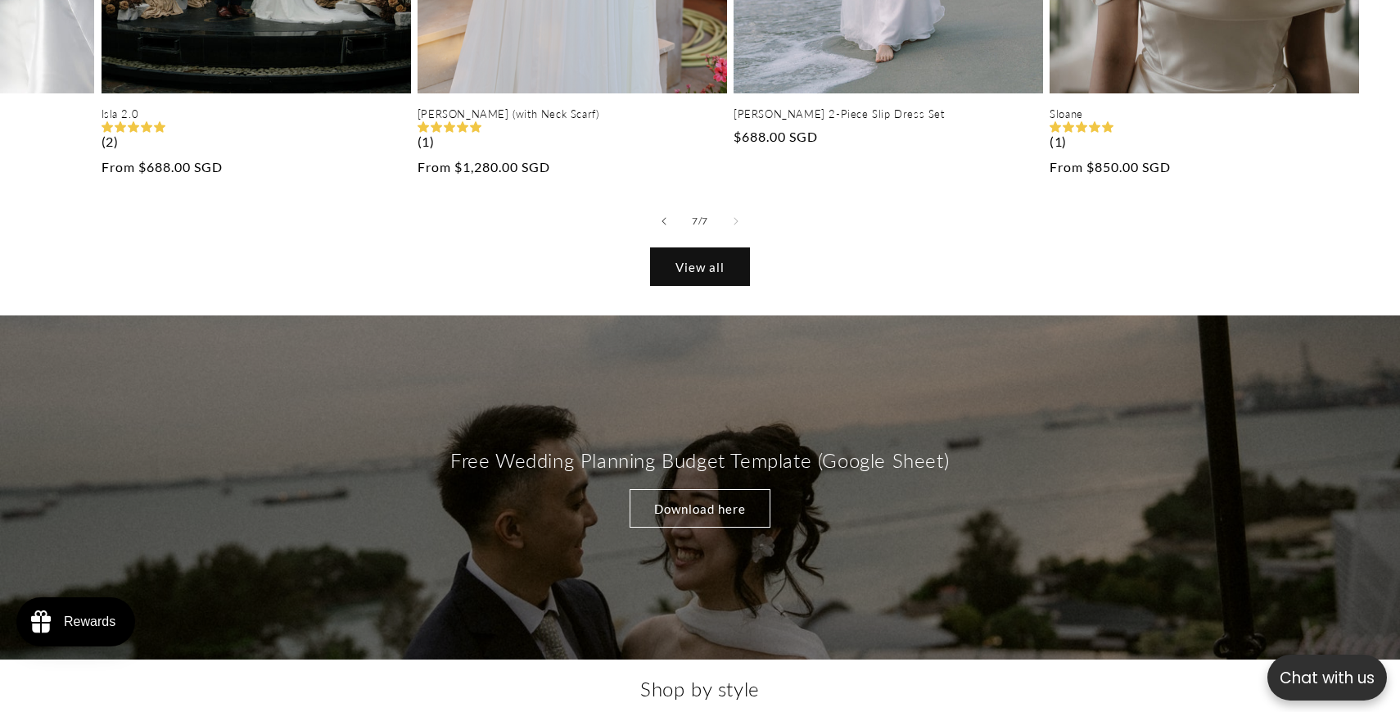
scroll to position [1854, 0]
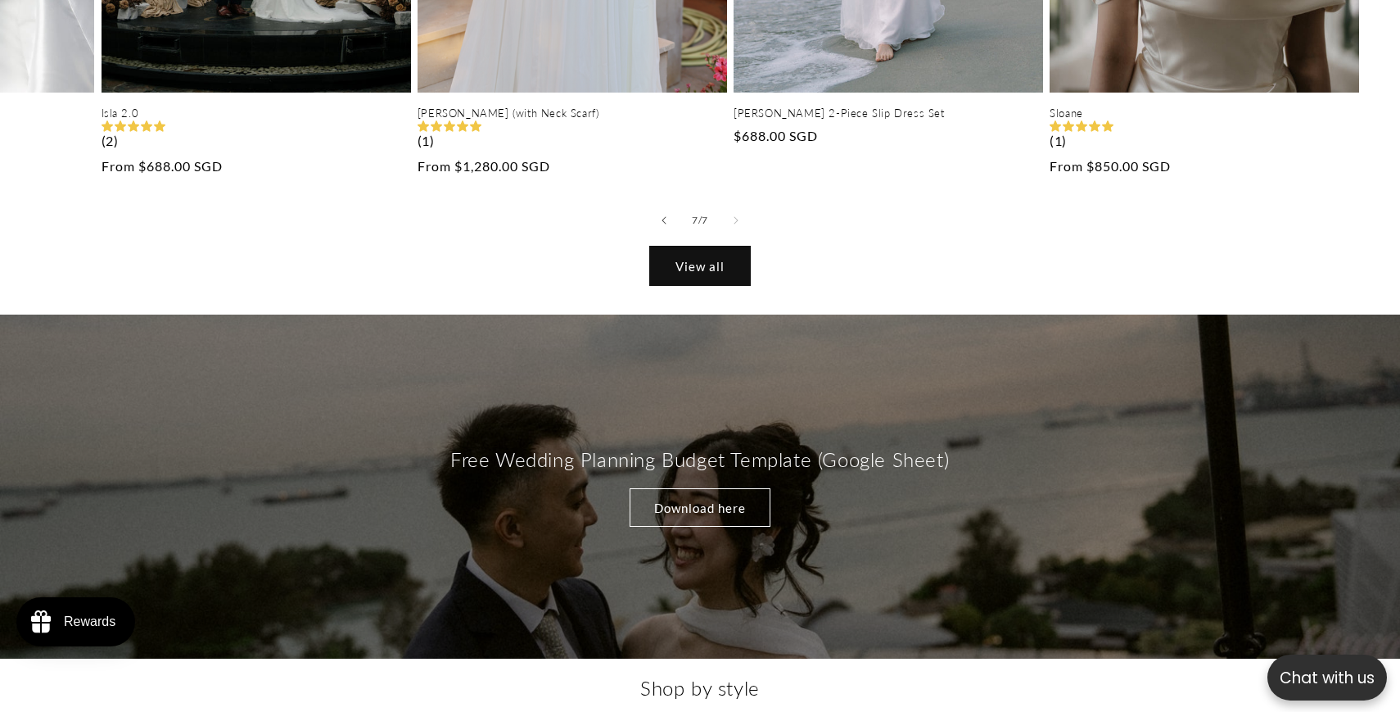
click at [721, 278] on link "View all" at bounding box center [700, 265] width 100 height 38
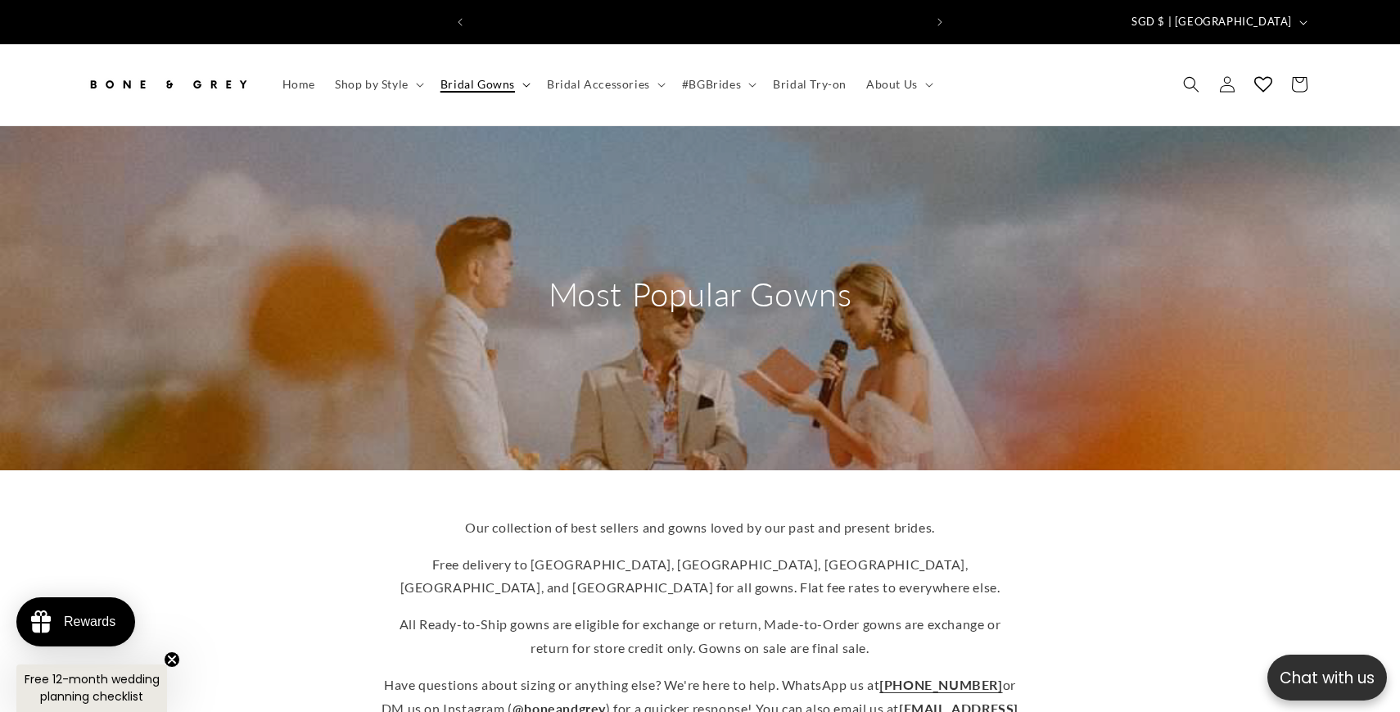
scroll to position [0, 450]
click at [520, 78] on summary "Bridal Gowns" at bounding box center [484, 84] width 106 height 34
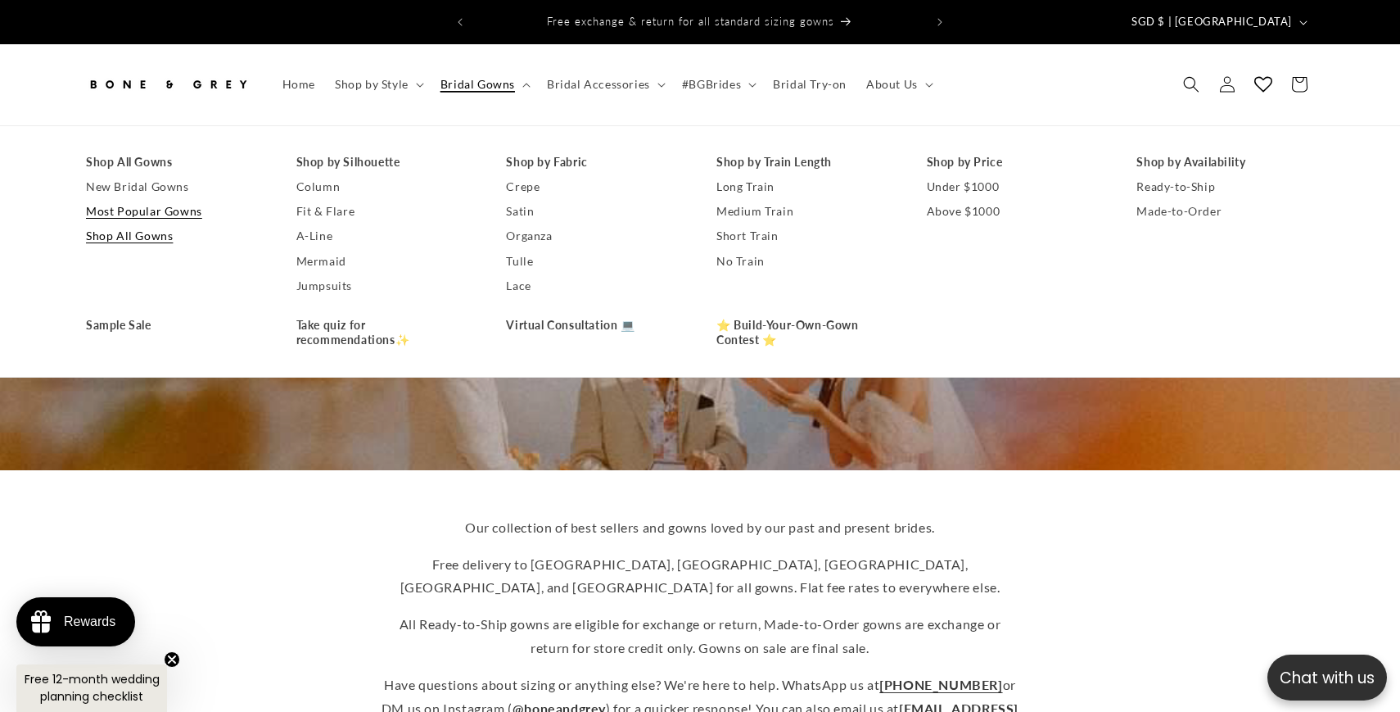
click at [157, 230] on link "Shop All Gowns" at bounding box center [175, 236] width 178 height 25
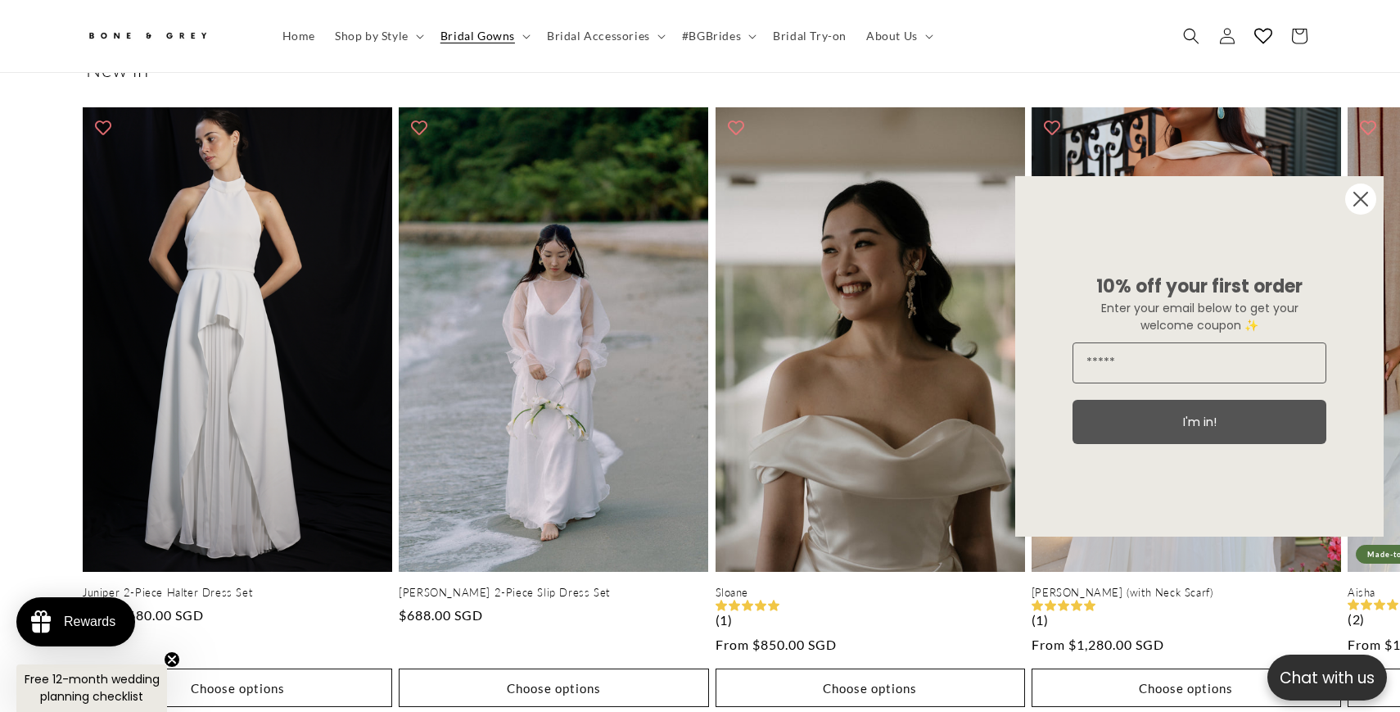
scroll to position [740, 0]
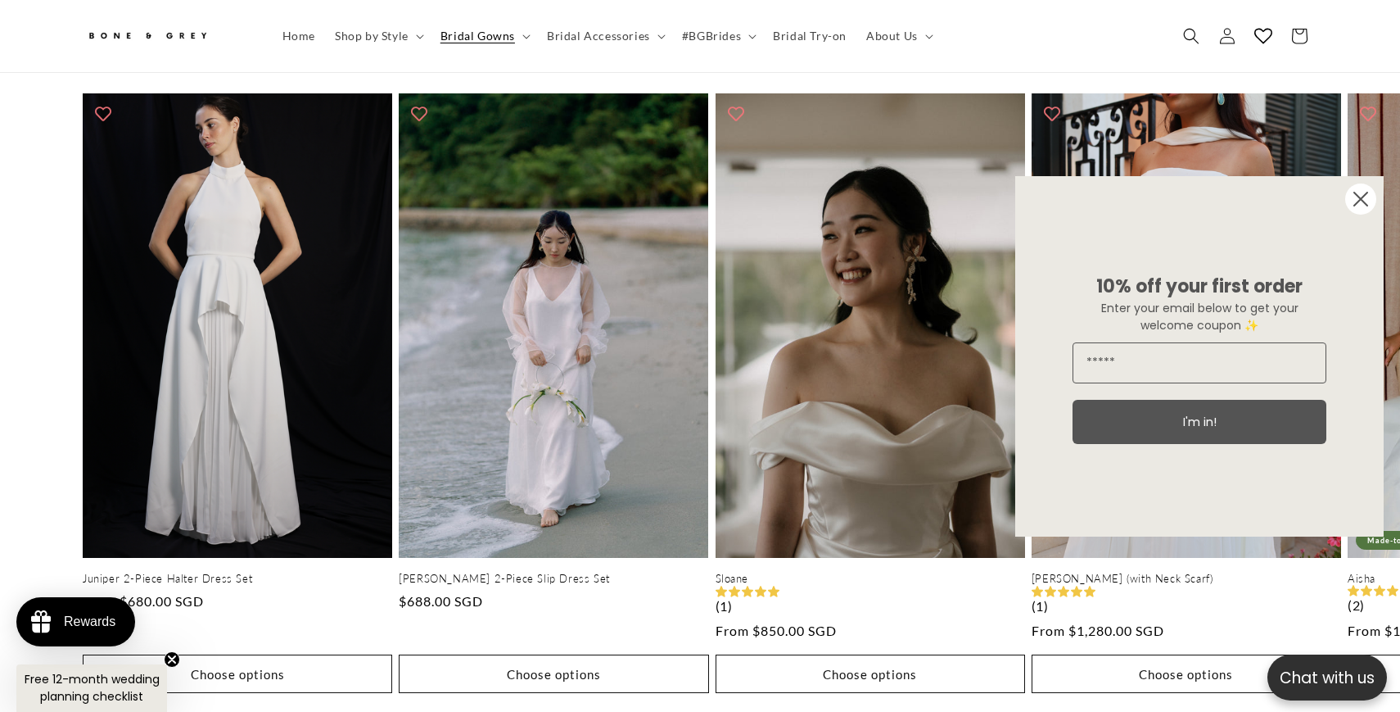
click at [1367, 199] on circle "Close dialog" at bounding box center [1360, 198] width 31 height 31
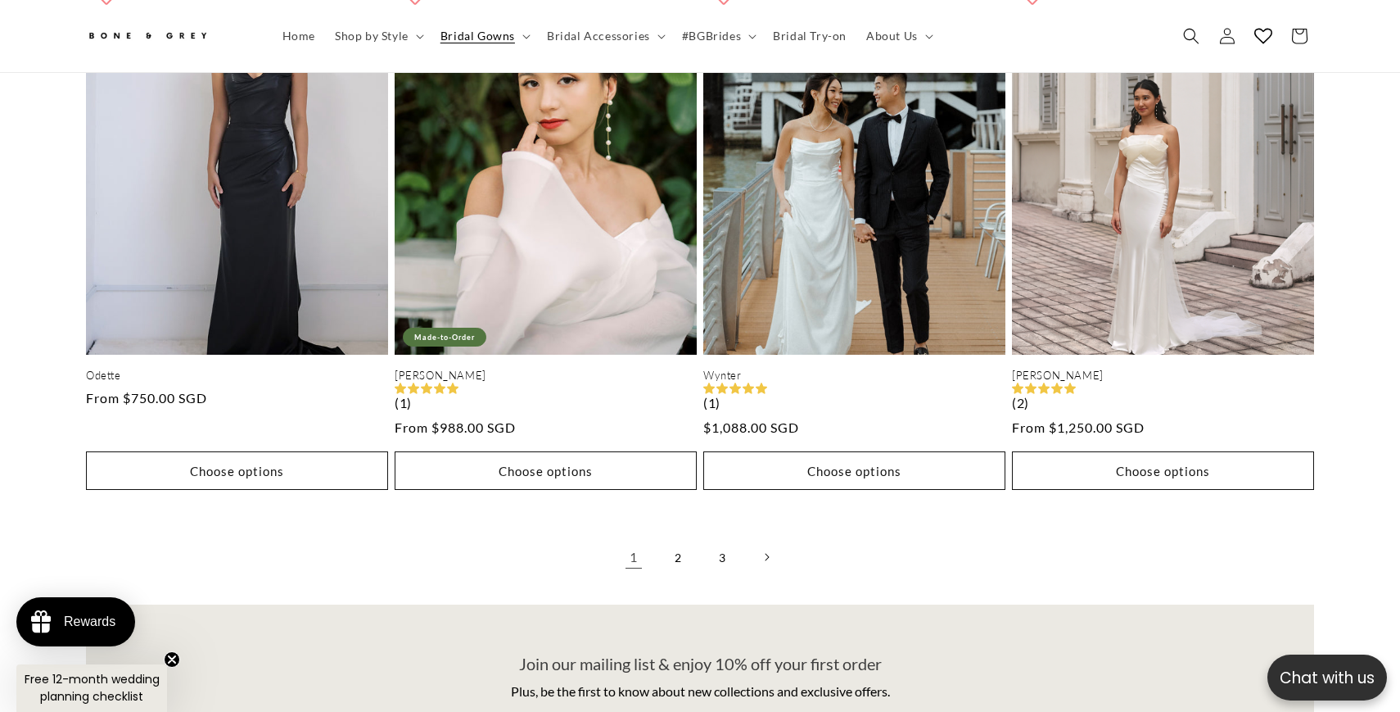
scroll to position [0, 901]
click at [681, 546] on link "2" at bounding box center [678, 557] width 36 height 36
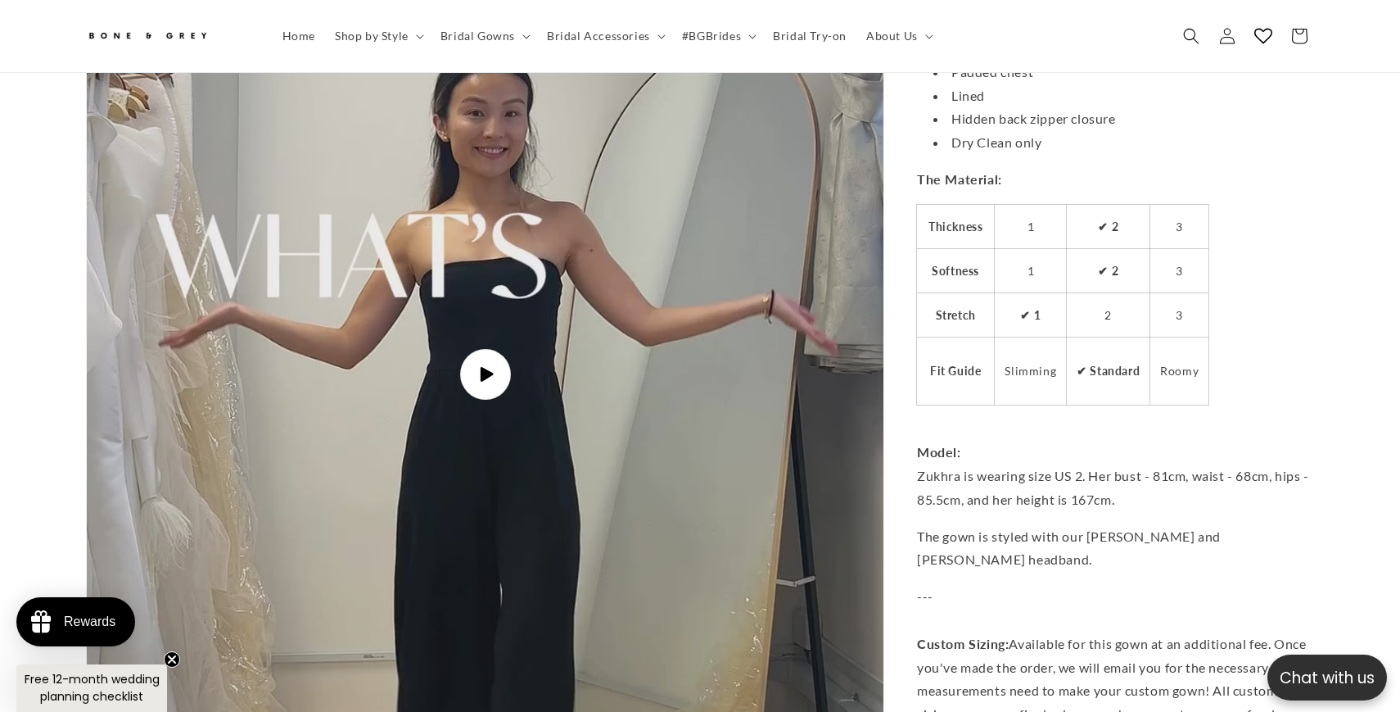
scroll to position [4101, 0]
click at [530, 419] on img "Gallery Viewer" at bounding box center [485, 372] width 796 height 1415
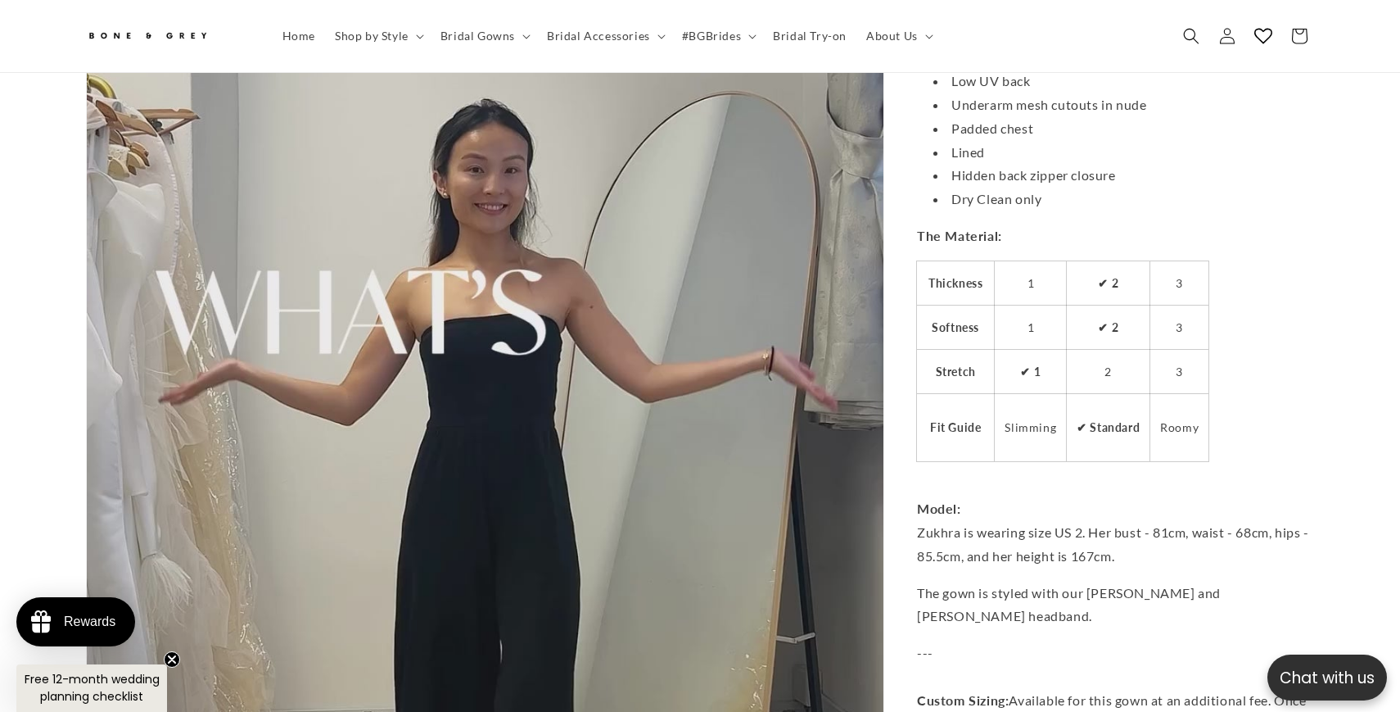
scroll to position [0, 901]
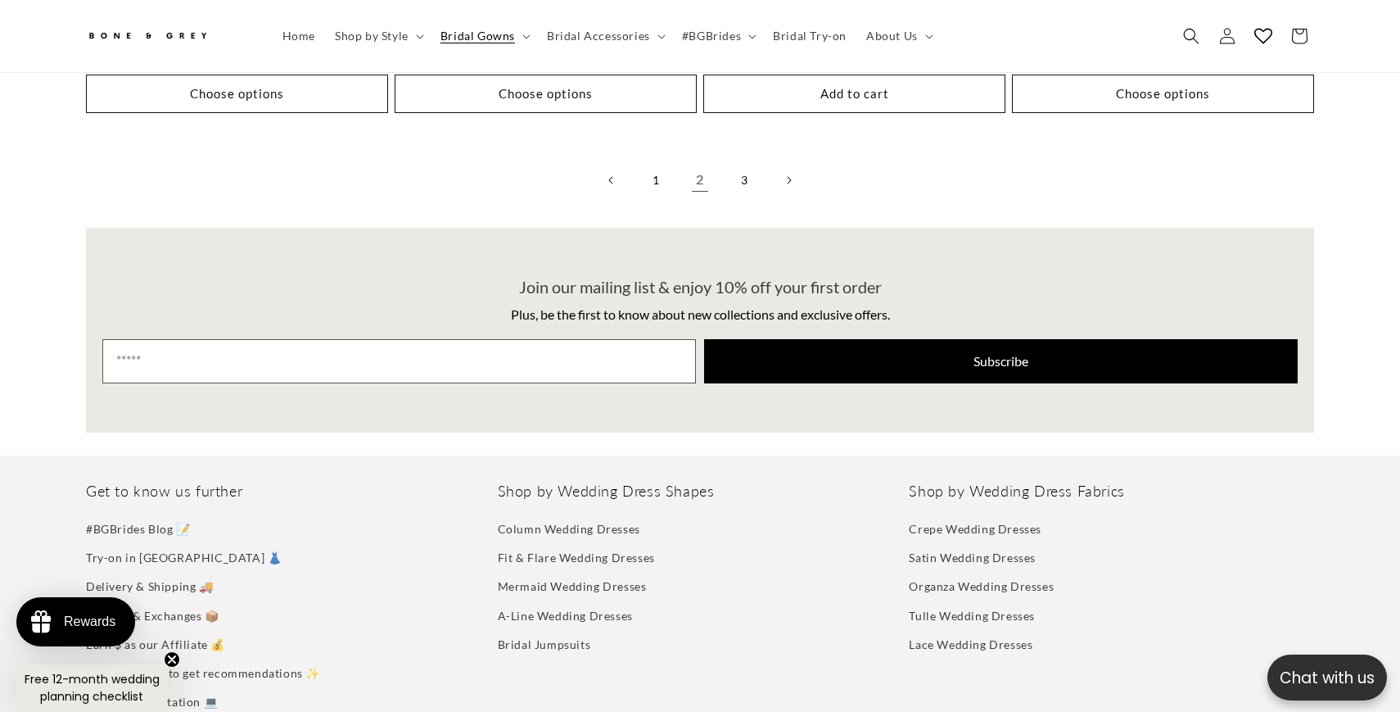
scroll to position [4583, 0]
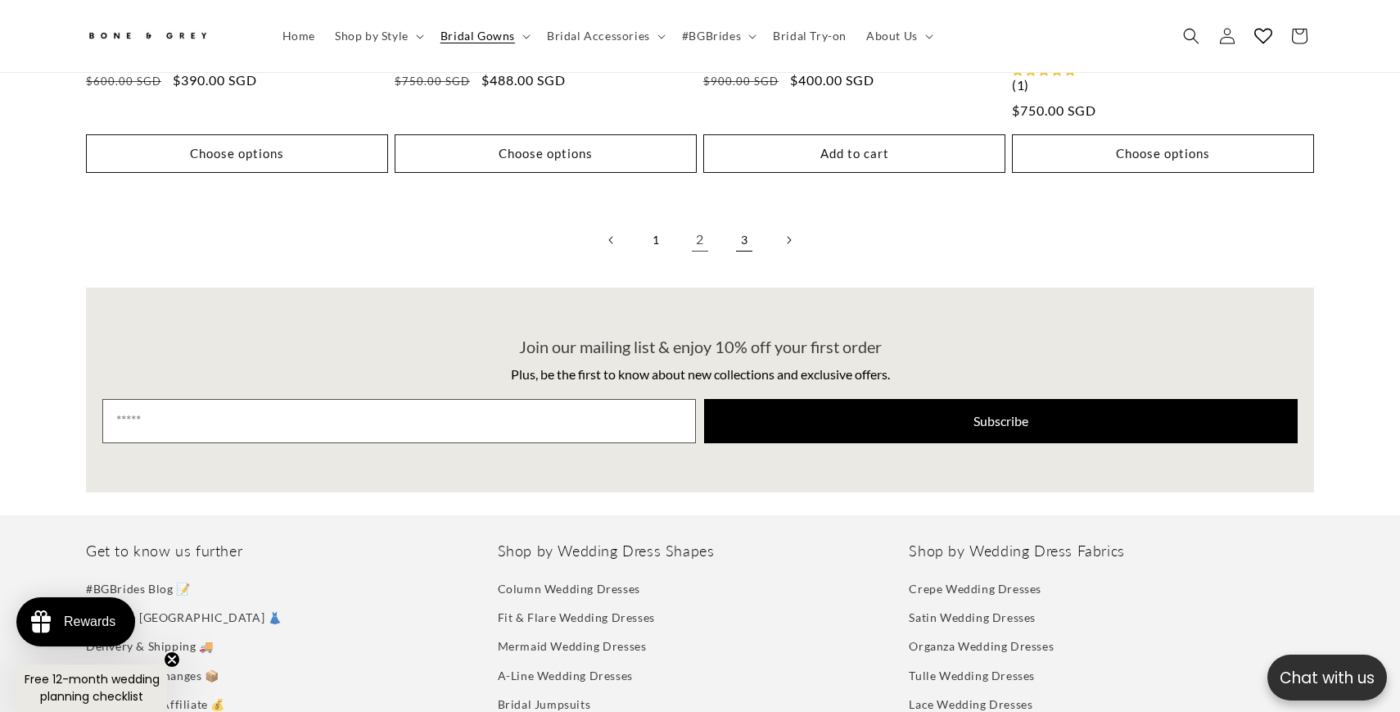
click at [745, 236] on link "3" at bounding box center [744, 240] width 36 height 36
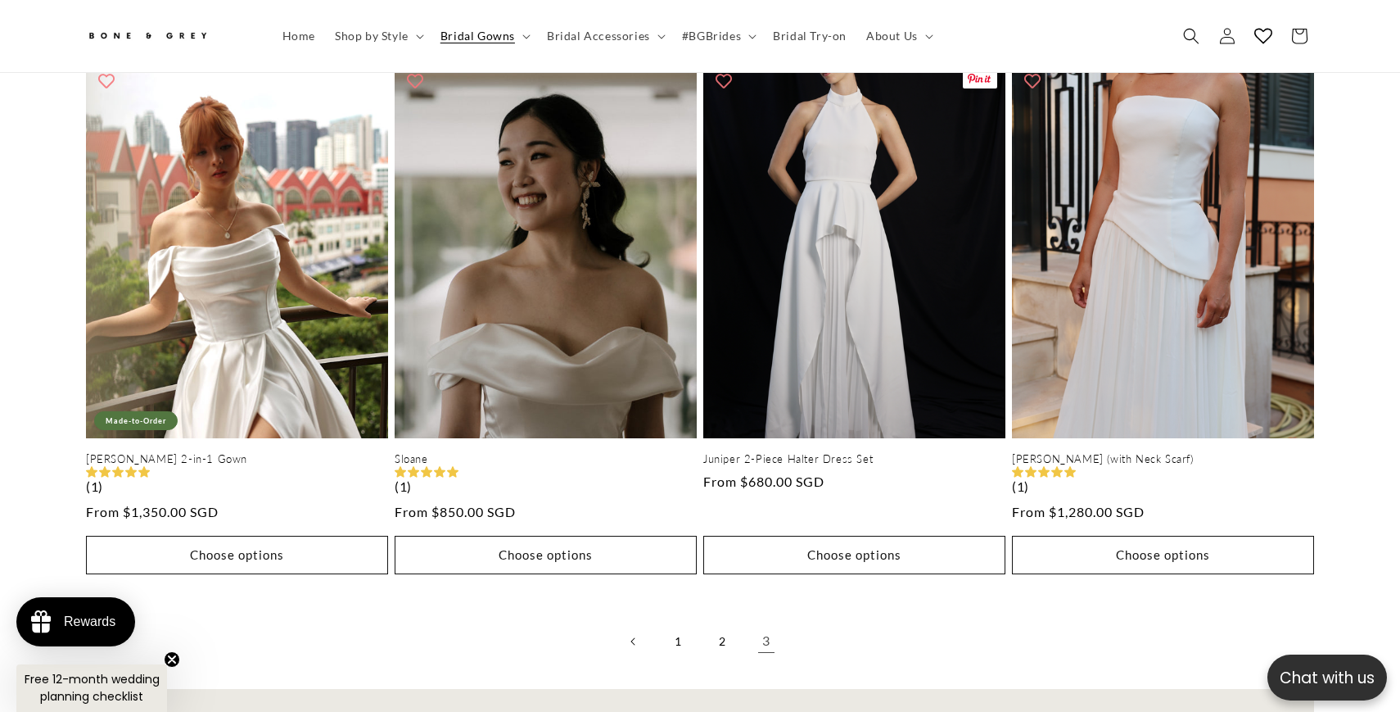
scroll to position [3619, 0]
